Goal: Transaction & Acquisition: Purchase product/service

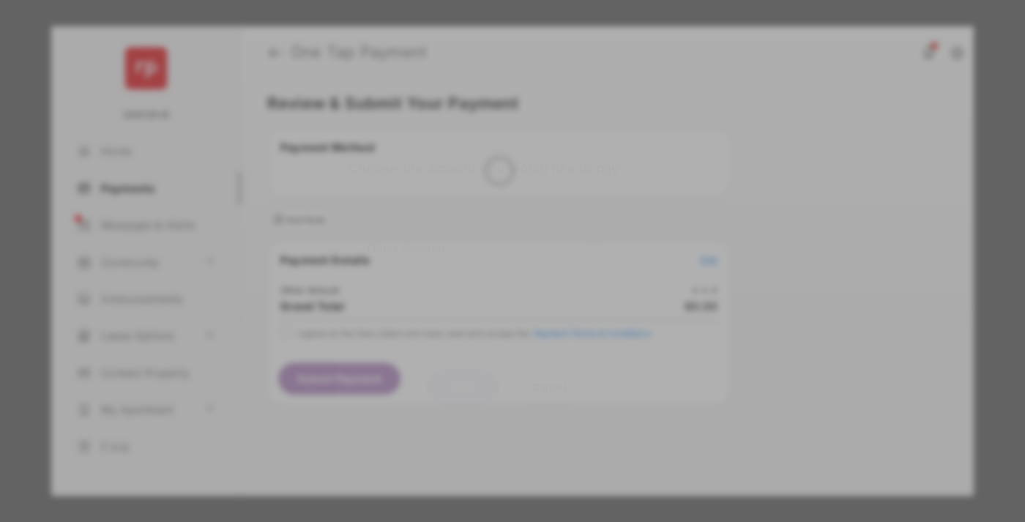
click at [485, 236] on div "Other Amount" at bounding box center [485, 247] width 237 height 25
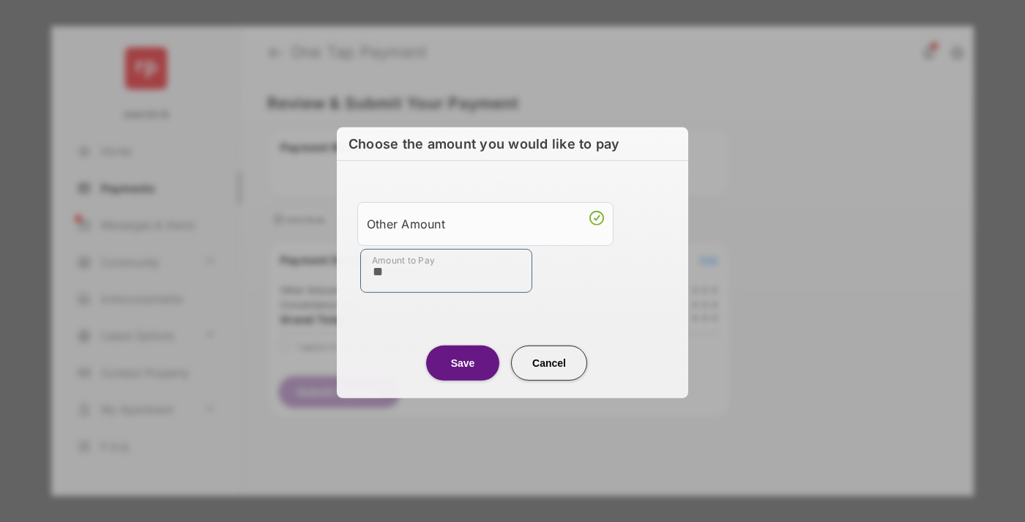
type input "**"
click at [463, 363] on button "Save" at bounding box center [462, 362] width 73 height 35
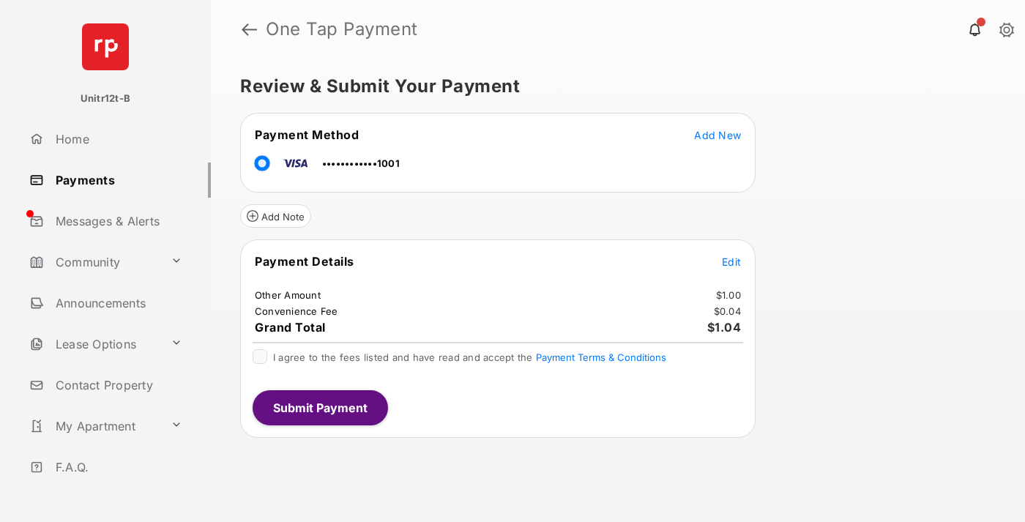
click at [731, 261] on span "Edit" at bounding box center [731, 261] width 19 height 12
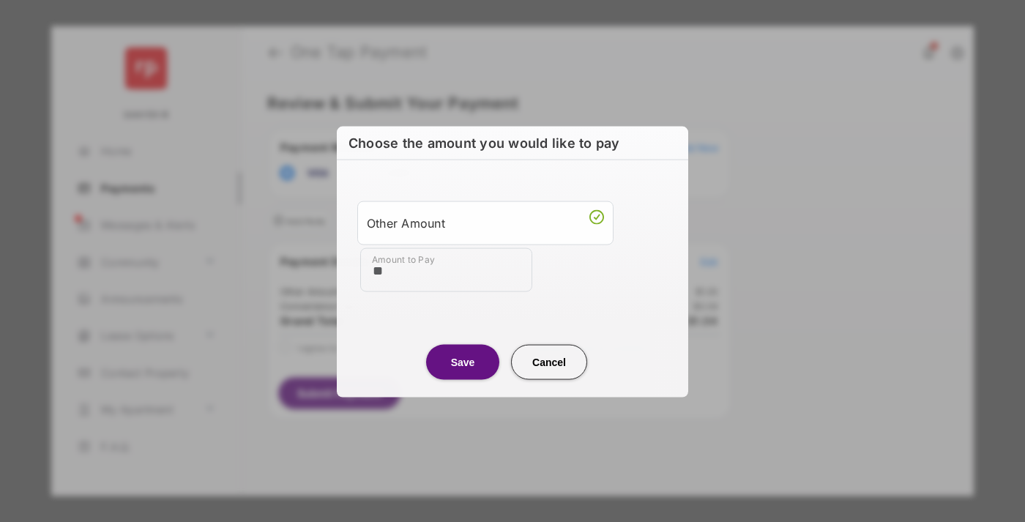
click at [463, 361] on button "Save" at bounding box center [462, 361] width 73 height 35
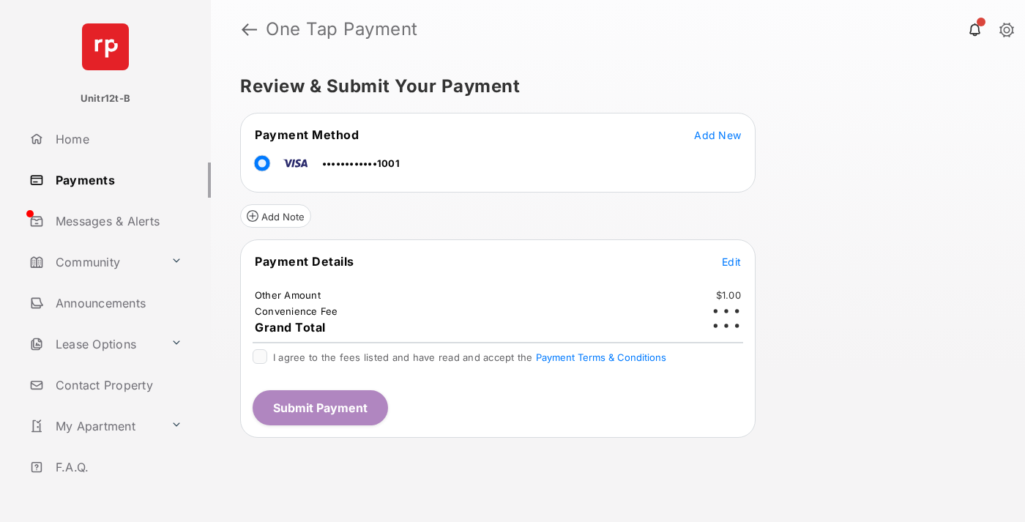
click at [319, 407] on button "Submit Payment" at bounding box center [320, 407] width 135 height 35
